Goal: Task Accomplishment & Management: Use online tool/utility

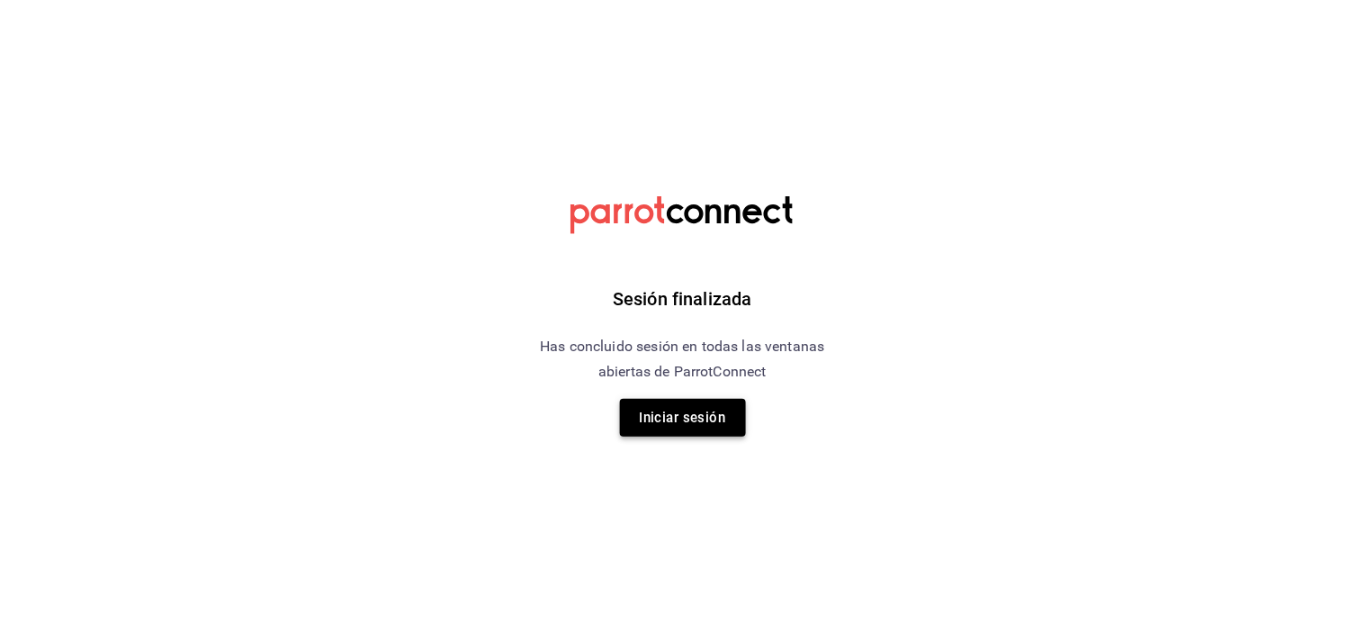
click at [697, 400] on button "Iniciar sesión" at bounding box center [683, 418] width 126 height 38
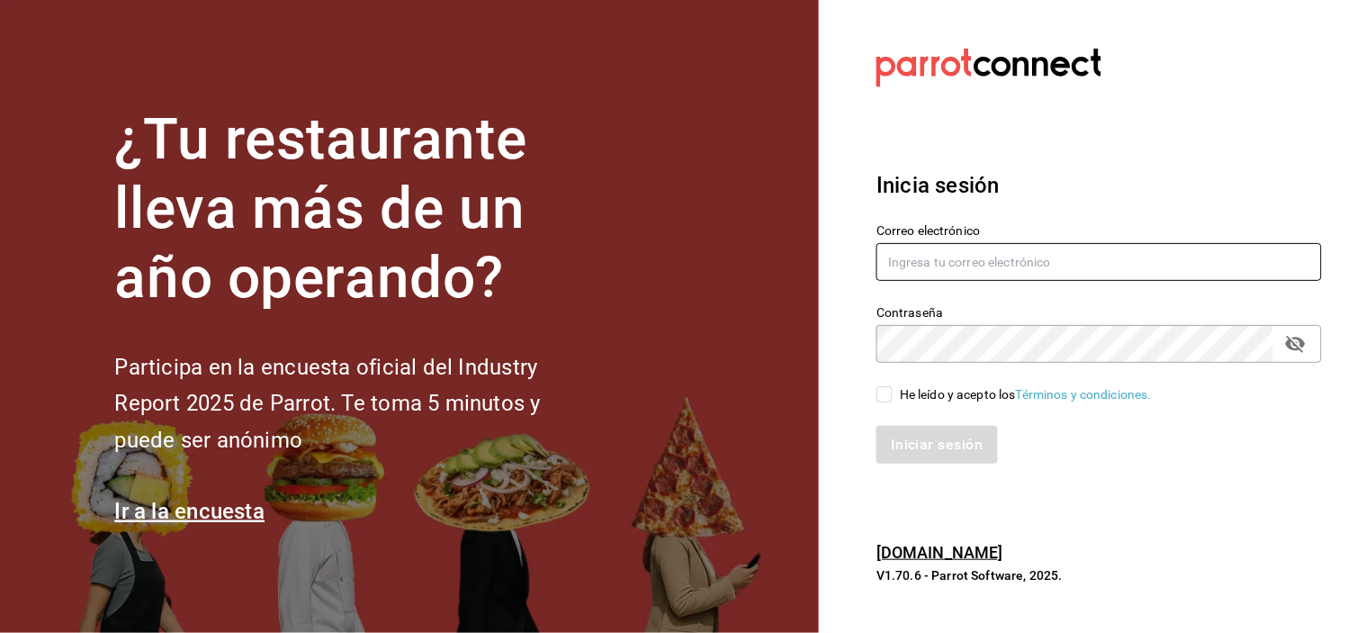
type input "[EMAIL_ADDRESS][DOMAIN_NAME]"
click at [888, 400] on input "He leído y acepto los Términos y condiciones." at bounding box center [884, 394] width 16 height 16
checkbox input "true"
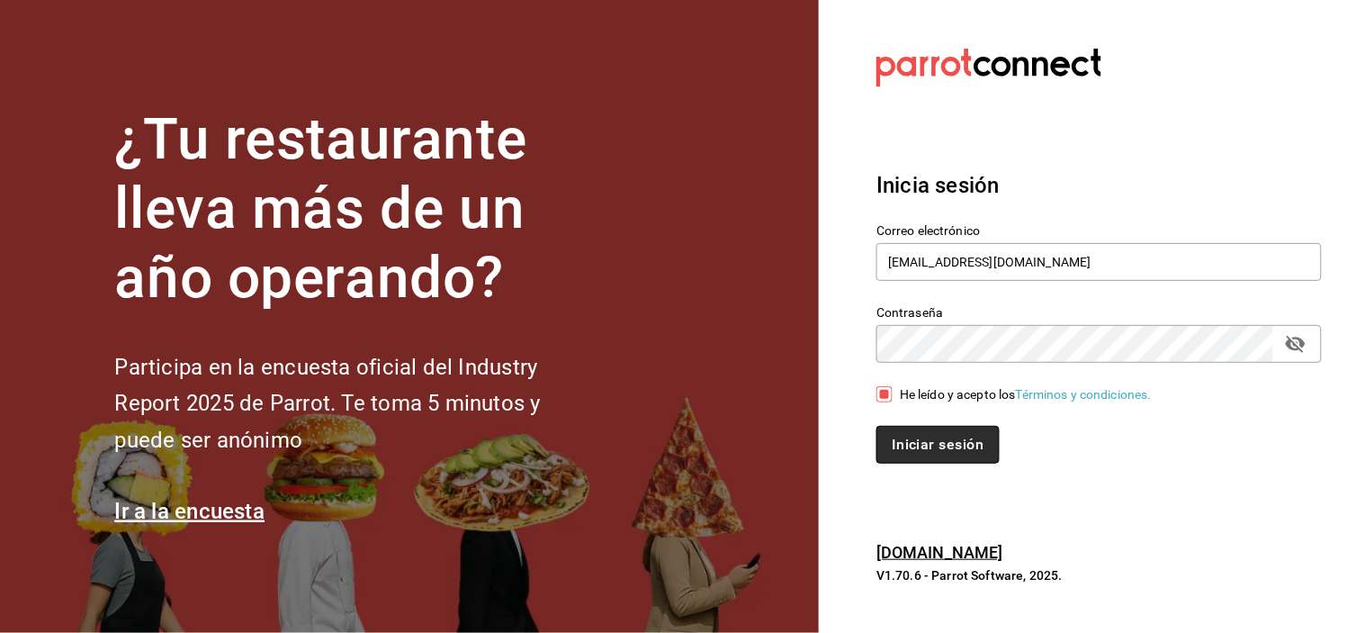
click at [909, 451] on button "Iniciar sesión" at bounding box center [937, 445] width 122 height 38
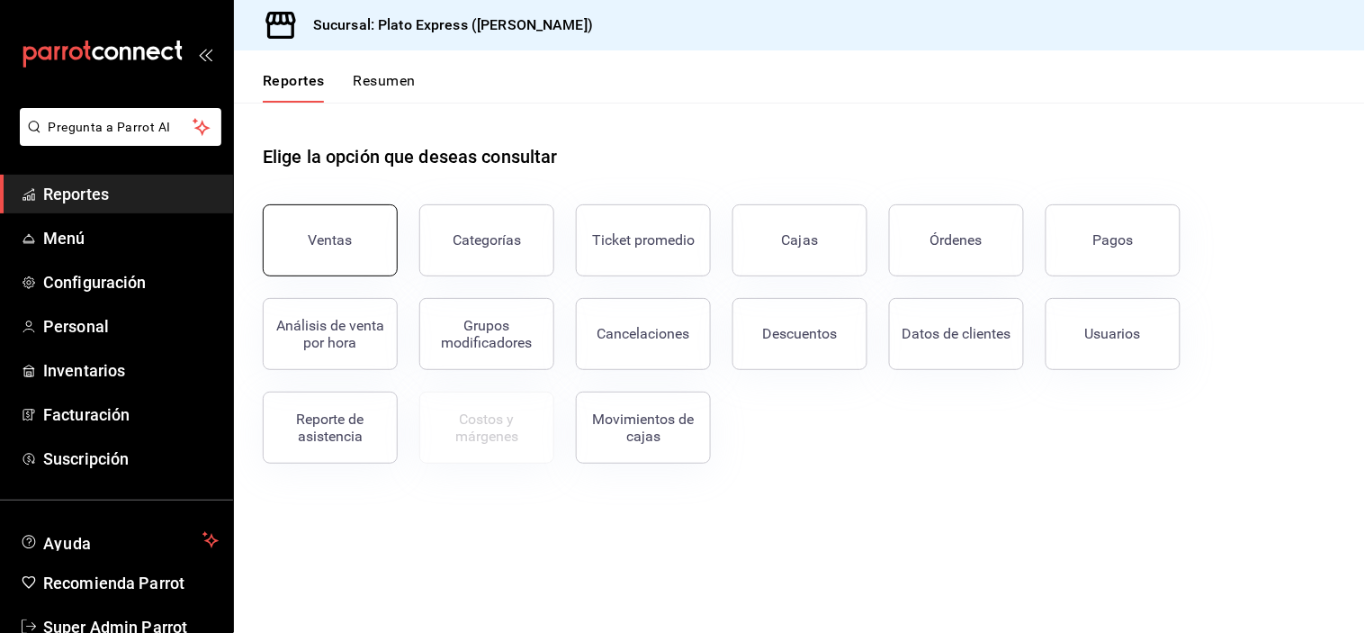
drag, startPoint x: 0, startPoint y: 0, endPoint x: 338, endPoint y: 246, distance: 418.1
click at [353, 283] on div "Ventas Categorías Ticket promedio Cajas Órdenes Pagos Análisis de venta por hor…" at bounding box center [788, 323] width 1095 height 281
click at [338, 246] on div "Ventas" at bounding box center [331, 239] width 44 height 17
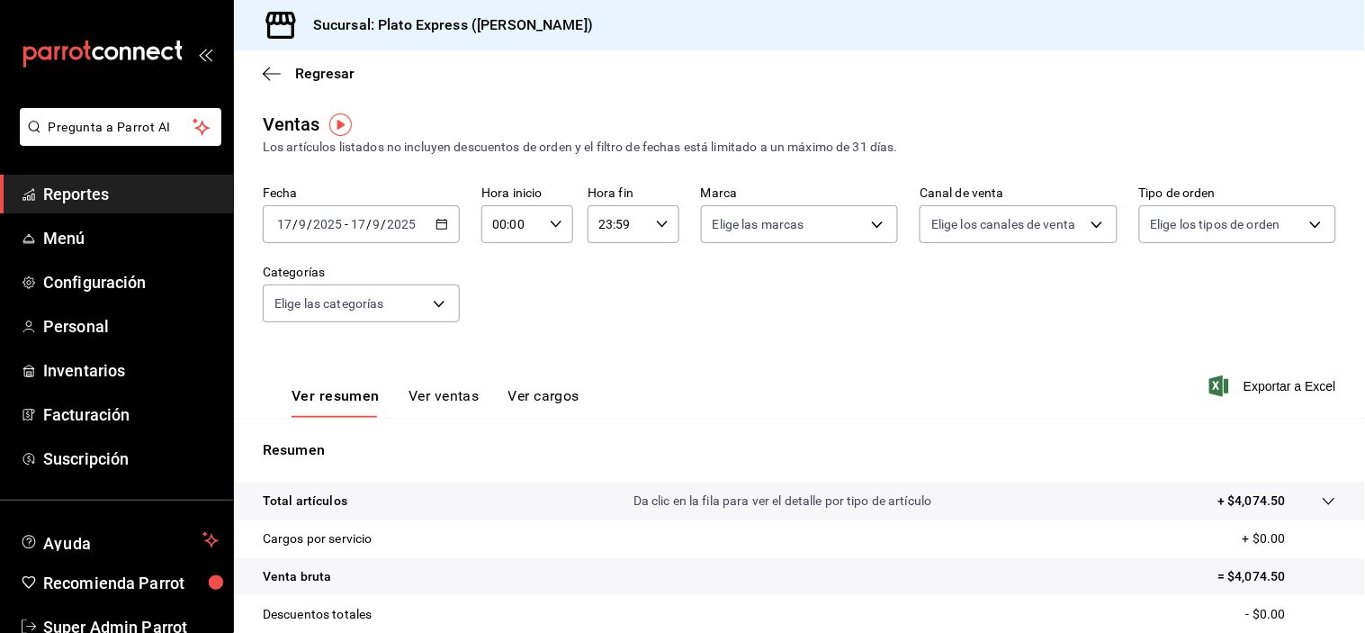
click at [436, 397] on button "Ver ventas" at bounding box center [444, 402] width 71 height 31
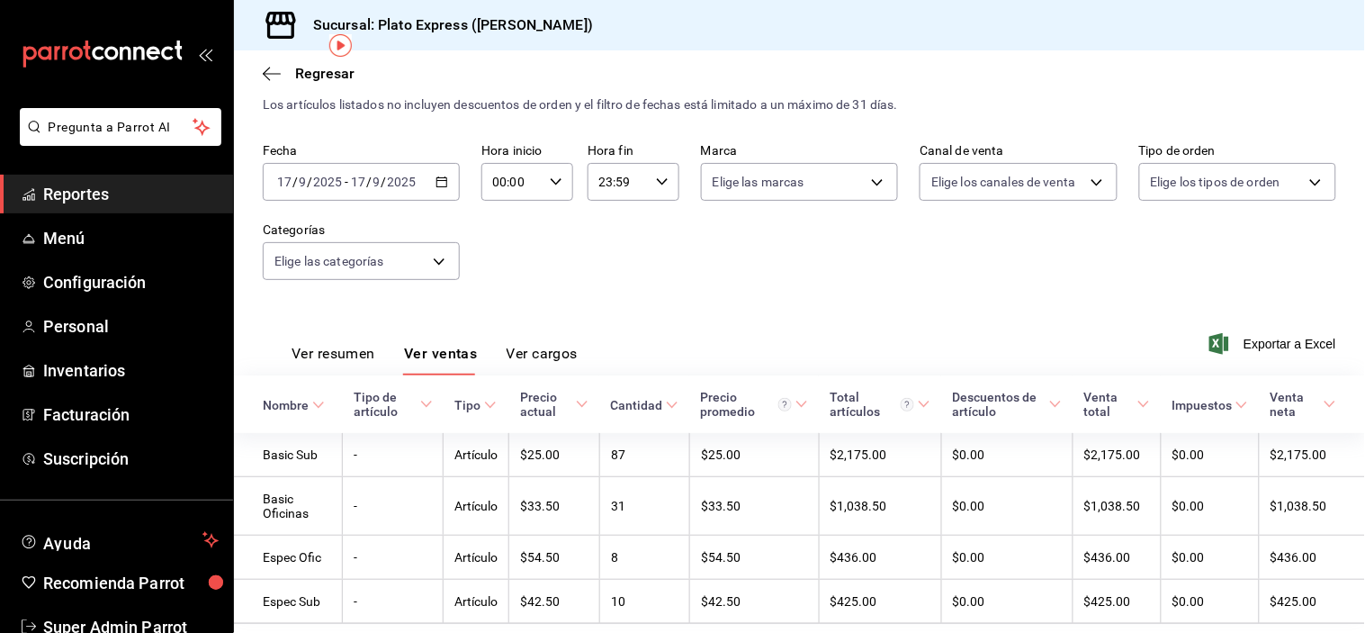
scroll to position [94, 0]
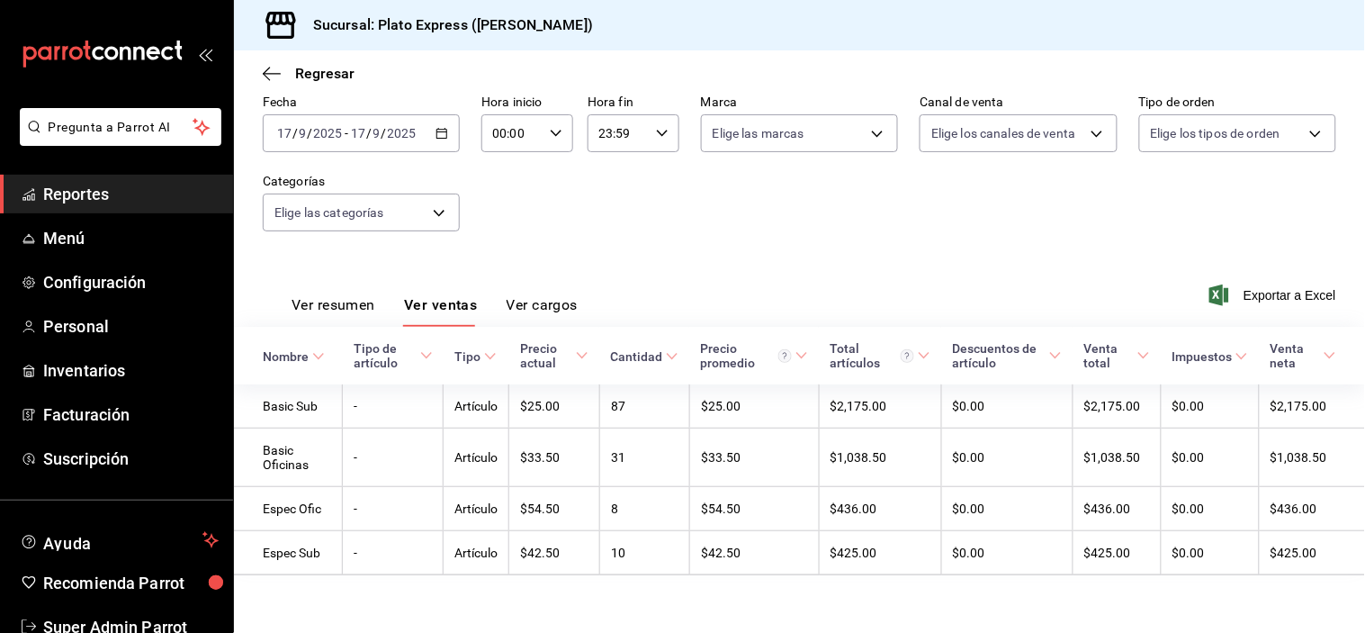
click at [342, 298] on button "Ver resumen" at bounding box center [334, 311] width 84 height 31
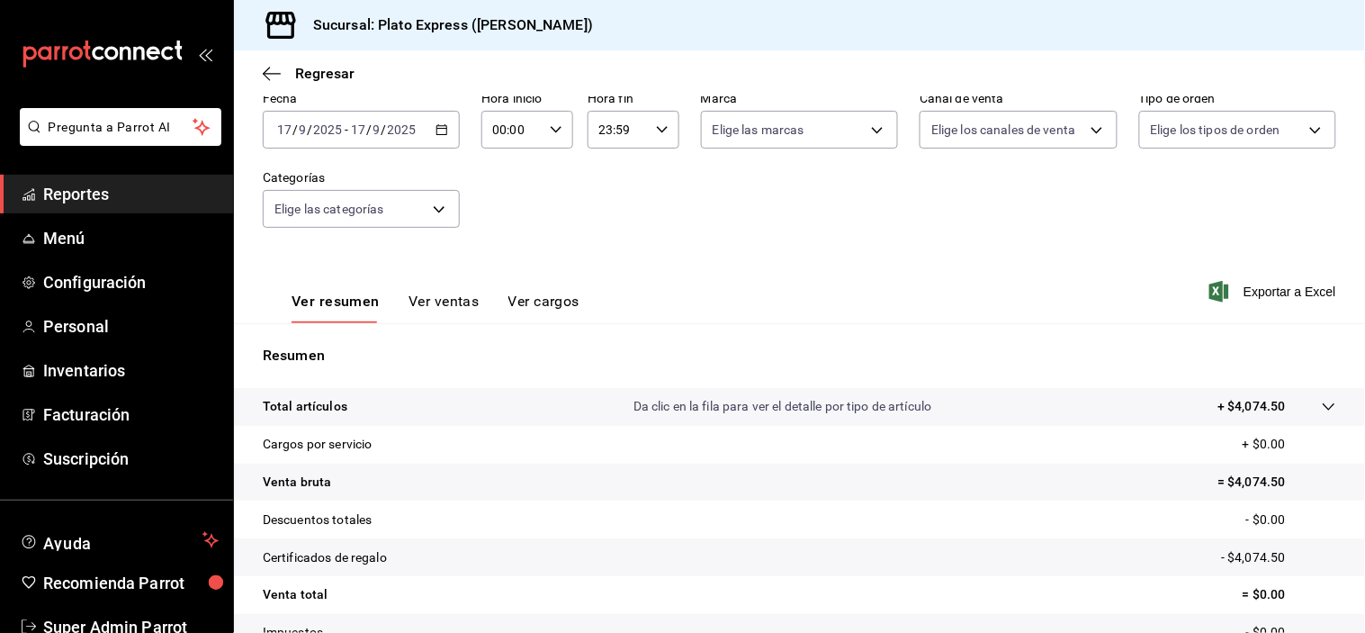
click at [460, 309] on button "Ver ventas" at bounding box center [444, 307] width 71 height 31
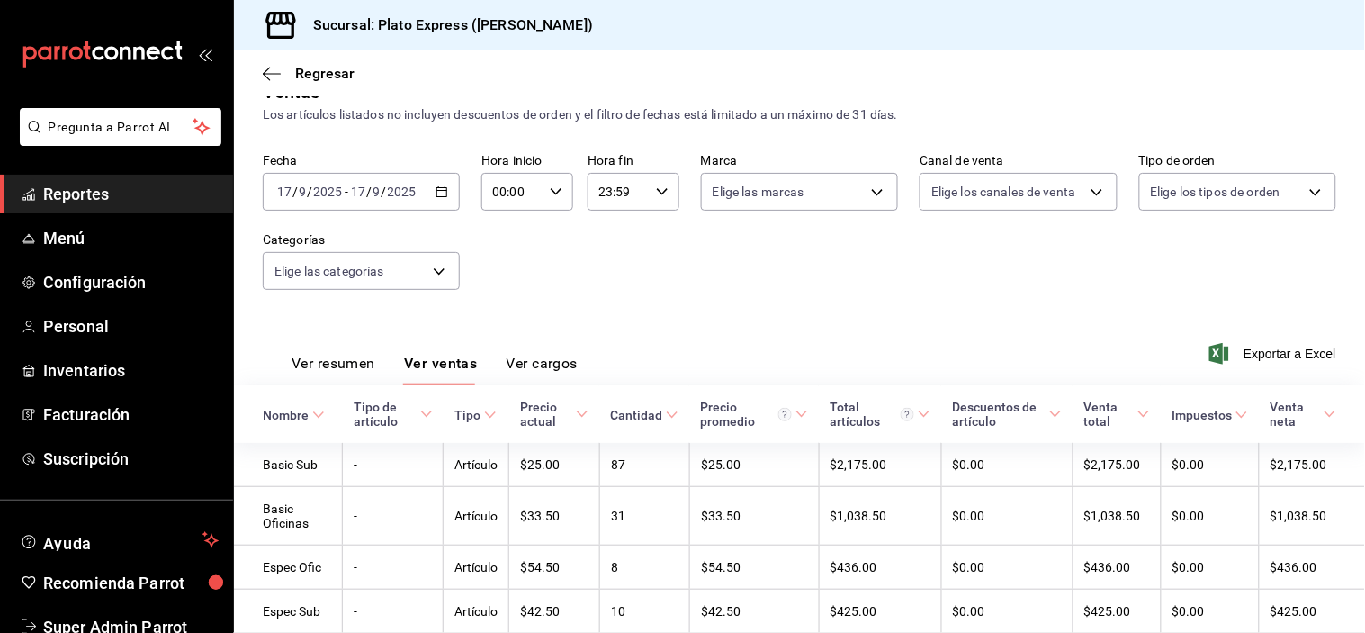
scroll to position [94, 0]
